Goal: Navigation & Orientation: Find specific page/section

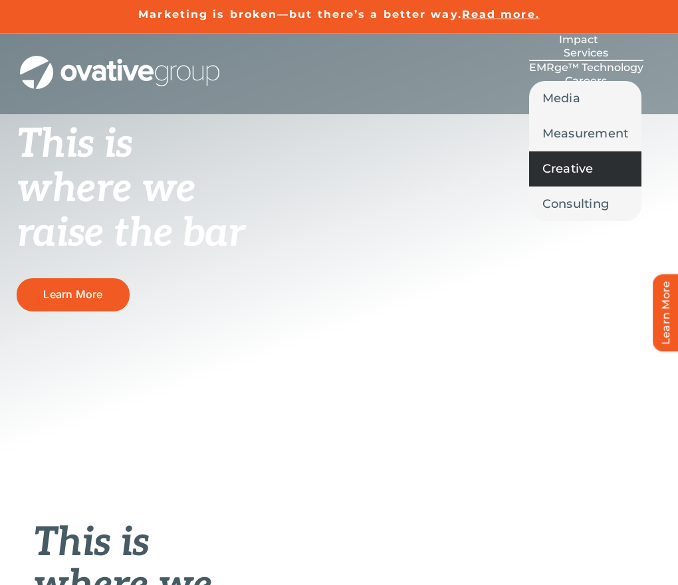
click at [542, 178] on span "Creative" at bounding box center [567, 168] width 51 height 19
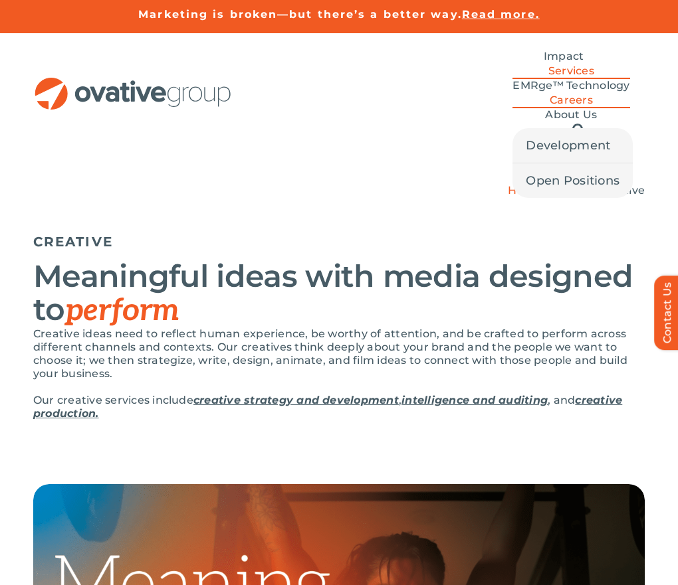
click at [550, 94] on span "Careers" at bounding box center [571, 100] width 43 height 13
